Goal: Transaction & Acquisition: Purchase product/service

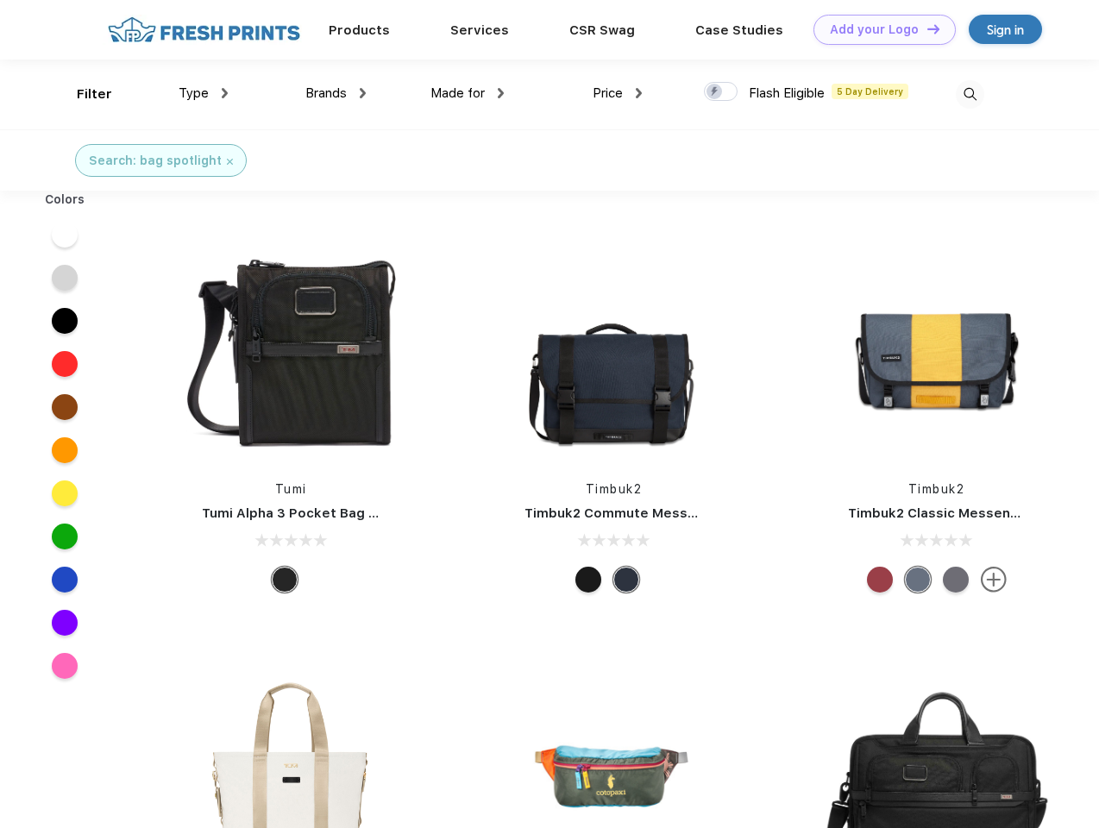
click at [878, 29] on link "Add your Logo Design Tool" at bounding box center [884, 30] width 142 height 30
click at [0, 0] on div "Design Tool" at bounding box center [0, 0] width 0 height 0
click at [926, 28] on link "Add your Logo Design Tool" at bounding box center [884, 30] width 142 height 30
click at [83, 94] on div "Filter" at bounding box center [94, 95] width 35 height 20
click at [204, 93] on span "Type" at bounding box center [194, 93] width 30 height 16
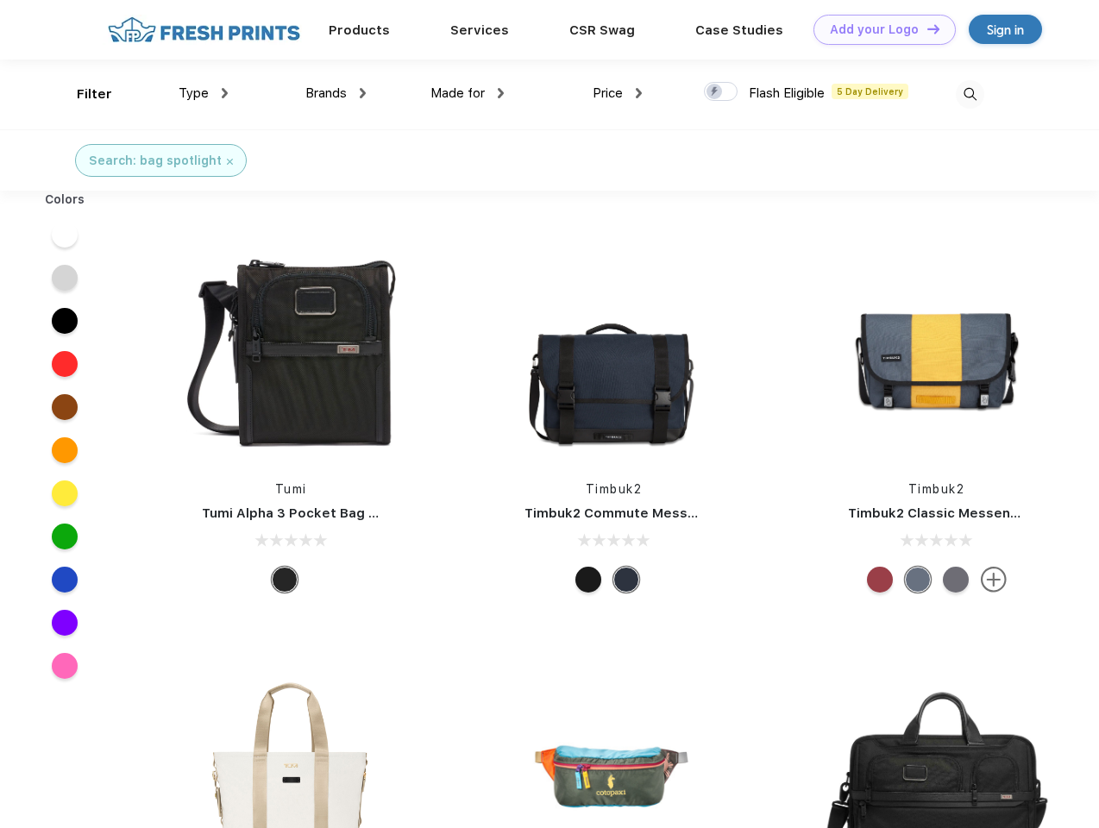
click at [336, 93] on span "Brands" at bounding box center [325, 93] width 41 height 16
click at [468, 93] on span "Made for" at bounding box center [457, 93] width 54 height 16
click at [618, 93] on span "Price" at bounding box center [608, 93] width 30 height 16
click at [721, 92] on div at bounding box center [721, 91] width 34 height 19
click at [715, 92] on input "checkbox" at bounding box center [709, 86] width 11 height 11
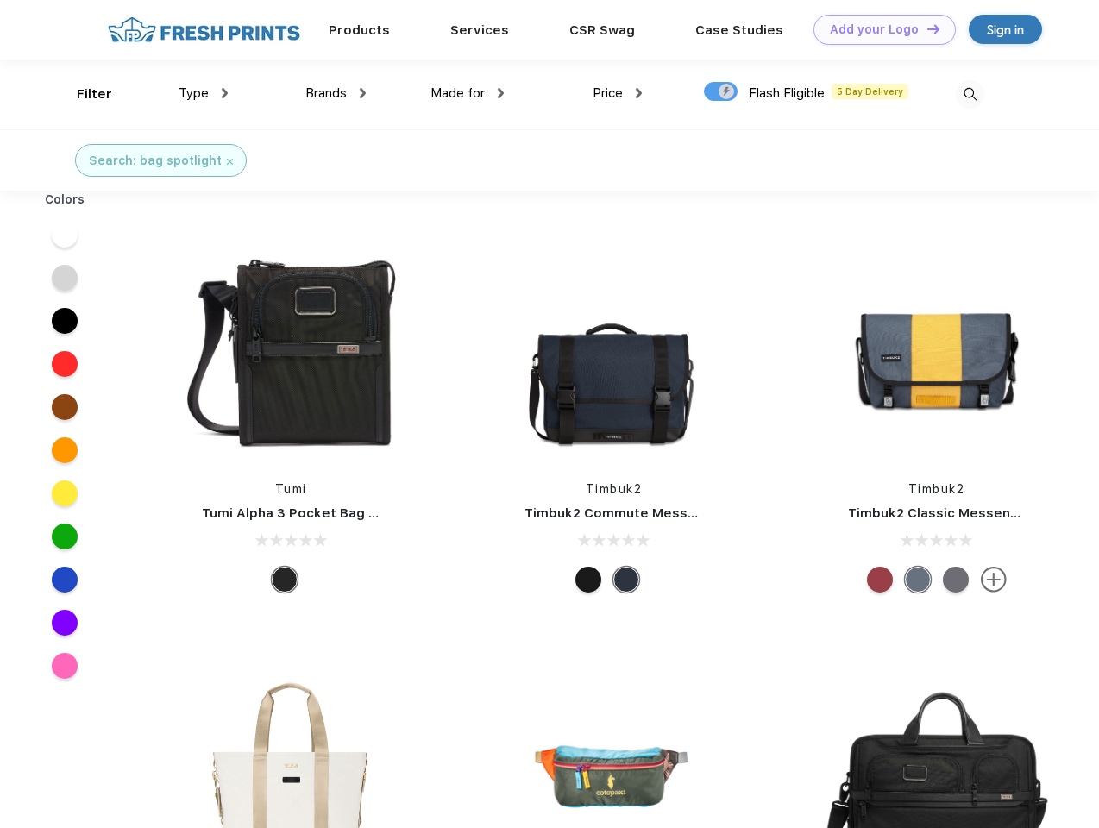
click at [970, 94] on img at bounding box center [970, 94] width 28 height 28
